Goal: Task Accomplishment & Management: Use online tool/utility

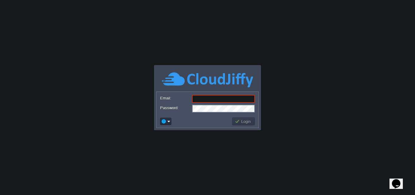
click at [205, 95] on form "Email: Password:" at bounding box center [208, 103] width 102 height 23
click at [201, 102] on input "Email:" at bounding box center [223, 99] width 63 height 8
type input "[EMAIL_ADDRESS][DOMAIN_NAME]"
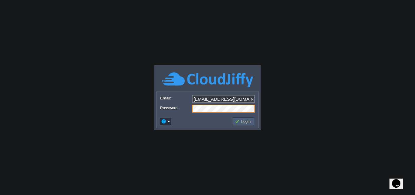
click at [246, 123] on button "Login" at bounding box center [244, 121] width 18 height 5
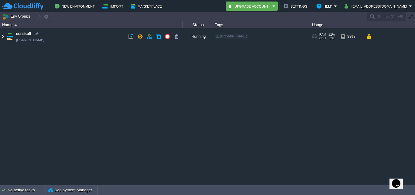
click at [2, 36] on img at bounding box center [2, 36] width 5 height 16
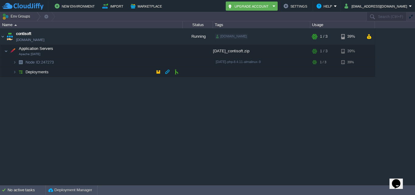
click at [65, 69] on td "Deployments" at bounding box center [91, 72] width 182 height 10
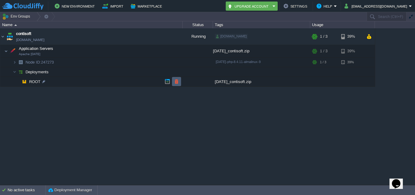
click at [174, 81] on td at bounding box center [176, 81] width 9 height 9
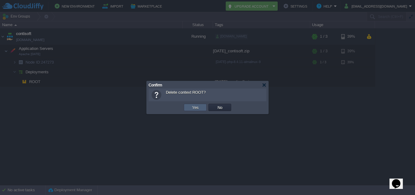
click at [199, 107] on button "Yes" at bounding box center [195, 107] width 10 height 5
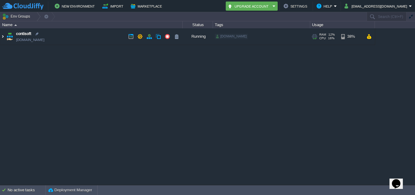
click at [2, 37] on img at bounding box center [2, 36] width 5 height 16
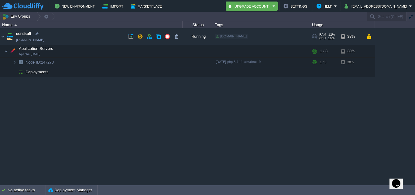
click at [44, 40] on link "[DOMAIN_NAME]" at bounding box center [30, 40] width 28 height 6
click at [157, 72] on button "button" at bounding box center [158, 71] width 5 height 5
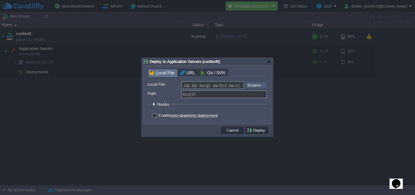
click at [261, 83] on input "file" at bounding box center [228, 84] width 77 height 7
type input "C:\fakepath\[DATE].zip"
type input "[DATE].zip"
click at [262, 129] on button "Deploy" at bounding box center [257, 129] width 20 height 5
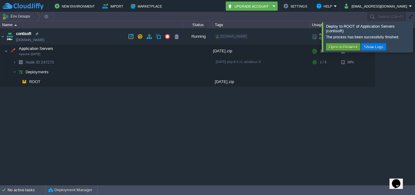
click at [44, 39] on link "[DOMAIN_NAME]" at bounding box center [30, 40] width 28 height 6
click at [178, 85] on td at bounding box center [176, 81] width 9 height 9
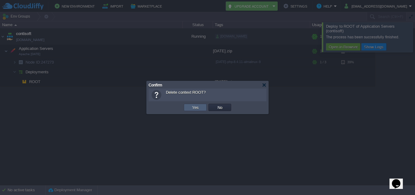
click at [200, 107] on button "Yes" at bounding box center [195, 107] width 10 height 5
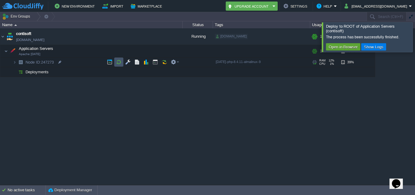
click at [121, 62] on button "button" at bounding box center [118, 61] width 5 height 5
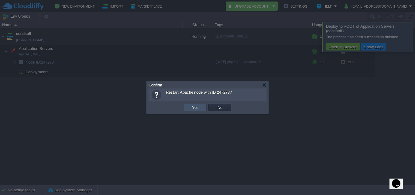
click at [194, 105] on button "Yes" at bounding box center [195, 107] width 10 height 5
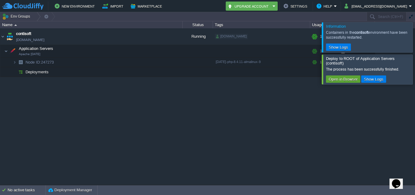
click at [415, 68] on div at bounding box center [423, 68] width 0 height 29
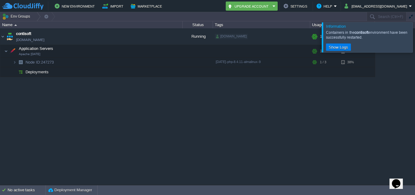
click at [415, 36] on div at bounding box center [423, 37] width 0 height 30
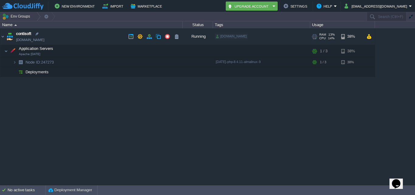
click at [26, 38] on link "[DOMAIN_NAME]" at bounding box center [30, 40] width 28 height 6
click at [140, 99] on div "contisoft [DOMAIN_NAME] Running [DOMAIN_NAME] + Add to Env Group RAM 13% CPU 14…" at bounding box center [207, 106] width 415 height 156
click at [156, 72] on button "button" at bounding box center [158, 71] width 5 height 5
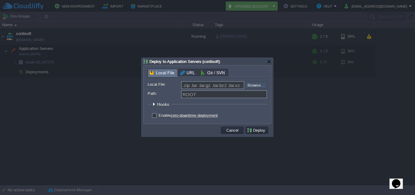
click at [260, 85] on input "file" at bounding box center [228, 84] width 77 height 7
type input "C:\fakepath\[DATE].zip"
type input "[DATE].zip"
click at [253, 131] on button "Deploy" at bounding box center [257, 129] width 20 height 5
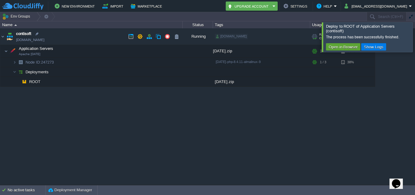
click at [41, 39] on link "[DOMAIN_NAME]" at bounding box center [30, 40] width 28 height 6
